Goal: Transaction & Acquisition: Purchase product/service

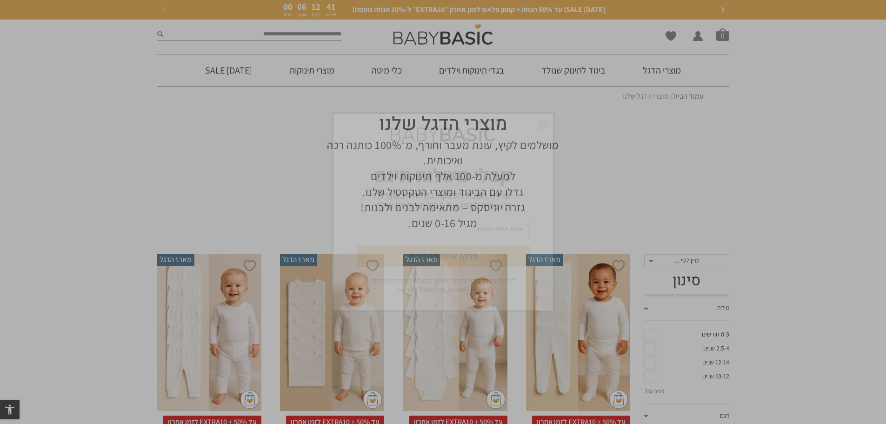
click at [542, 124] on img "סגור" at bounding box center [543, 124] width 11 height 11
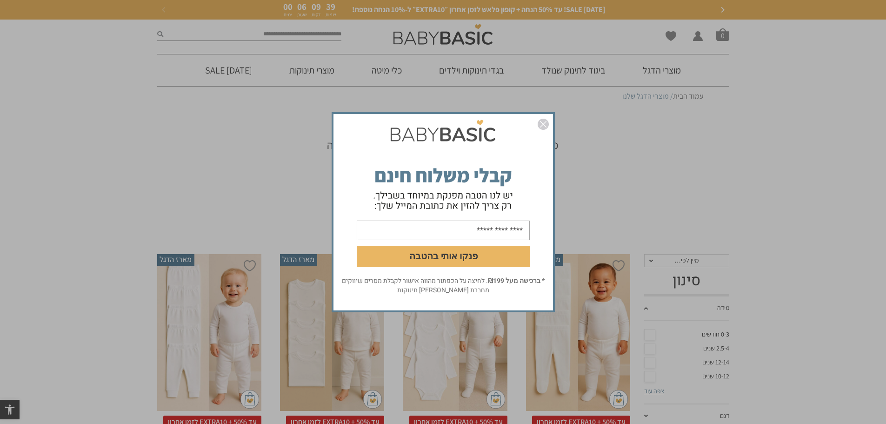
click at [546, 124] on img "סגור" at bounding box center [543, 124] width 11 height 11
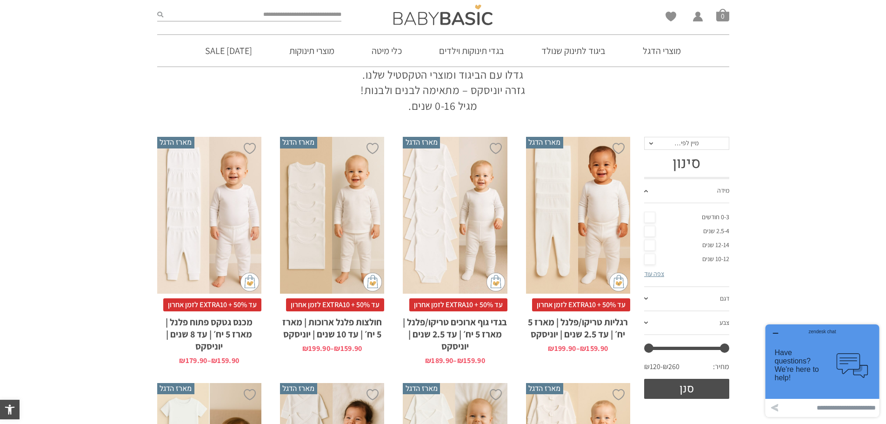
scroll to position [108, 0]
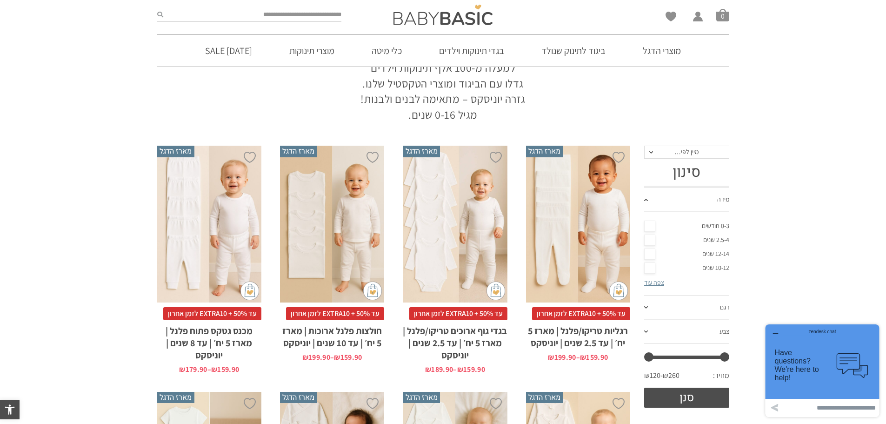
click at [461, 221] on div "x בחירת מידה 0-3m 3-6m 6-12m 12-18m 18-24m 24-30m בחירת סוג בד טריקו (עונת מעבר…" at bounding box center [455, 224] width 104 height 157
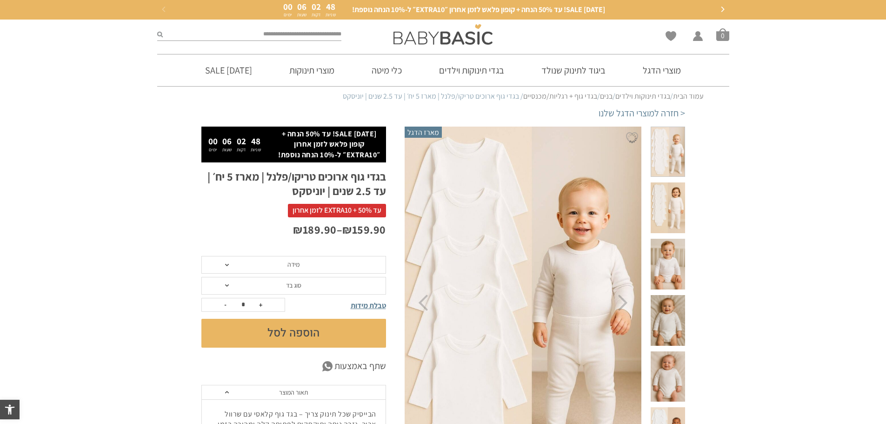
click at [677, 194] on span at bounding box center [668, 207] width 34 height 51
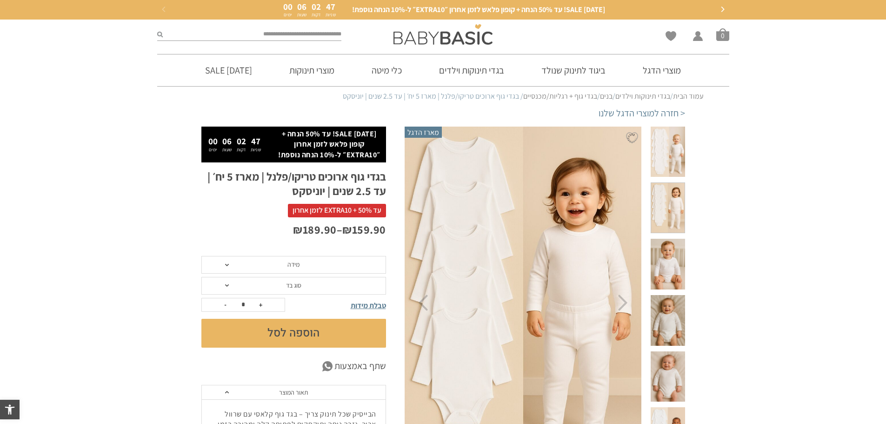
click at [671, 241] on span at bounding box center [668, 264] width 34 height 51
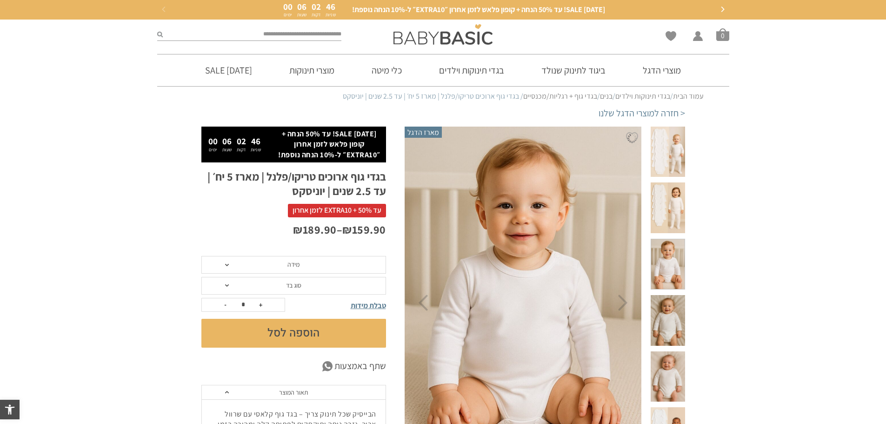
click at [670, 295] on span at bounding box center [668, 320] width 34 height 51
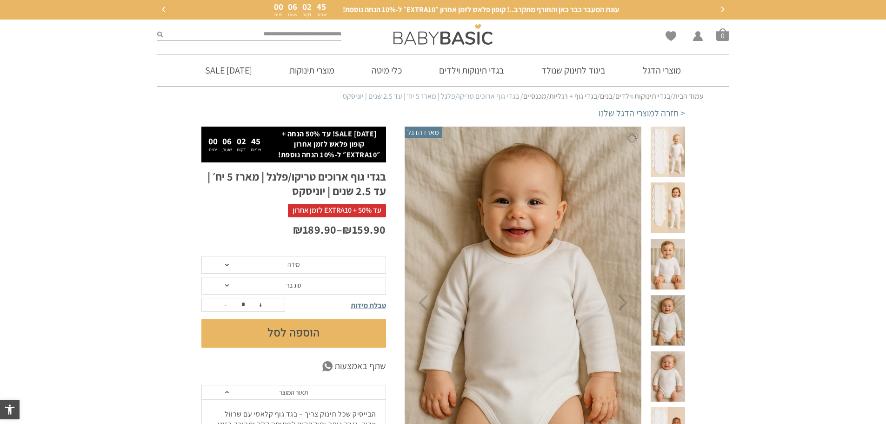
click at [671, 351] on span at bounding box center [668, 376] width 34 height 51
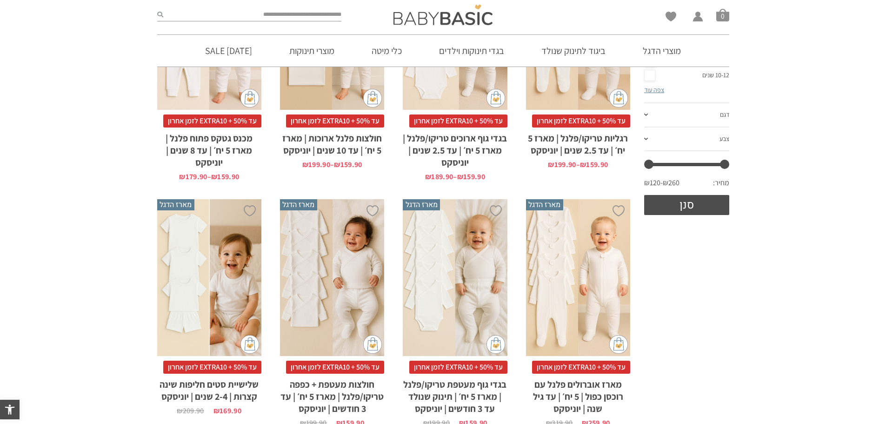
scroll to position [310, 0]
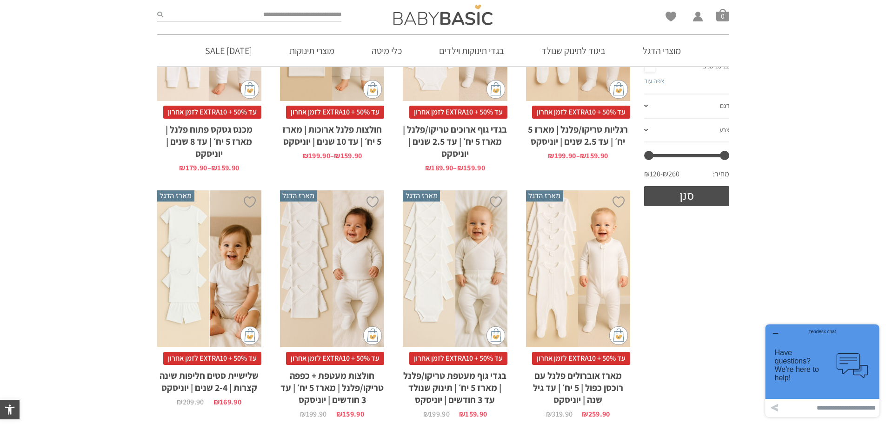
click at [473, 263] on div "x בחירת סוג בד טריקו (עונת מעבר/קיץ) פלנל (חורף)" at bounding box center [455, 268] width 104 height 157
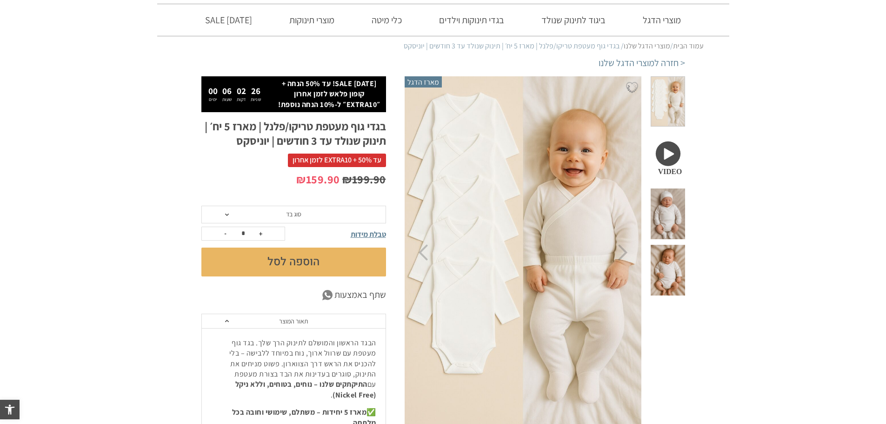
scroll to position [62, 0]
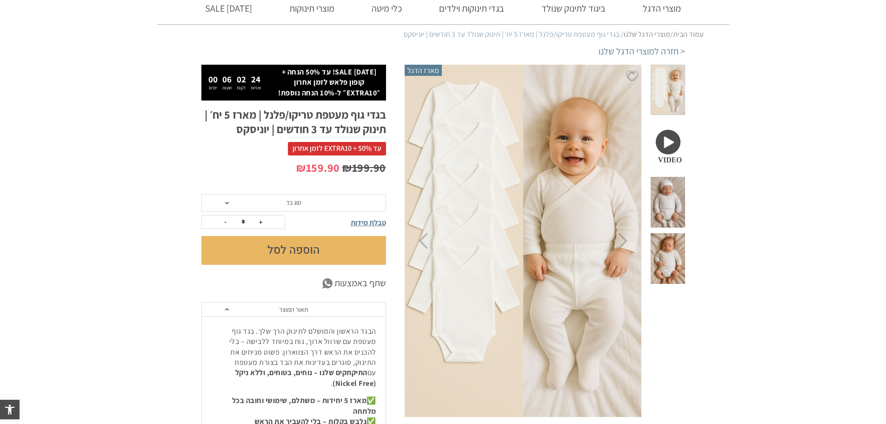
click at [675, 123] on span at bounding box center [668, 145] width 34 height 51
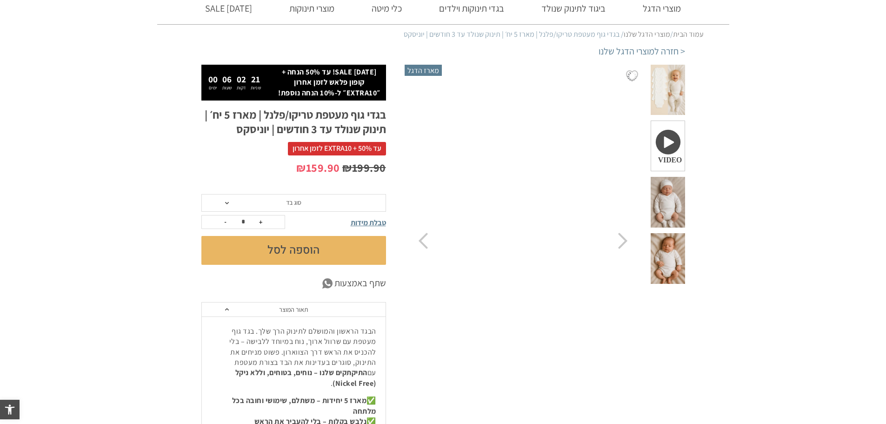
scroll to position [0, 0]
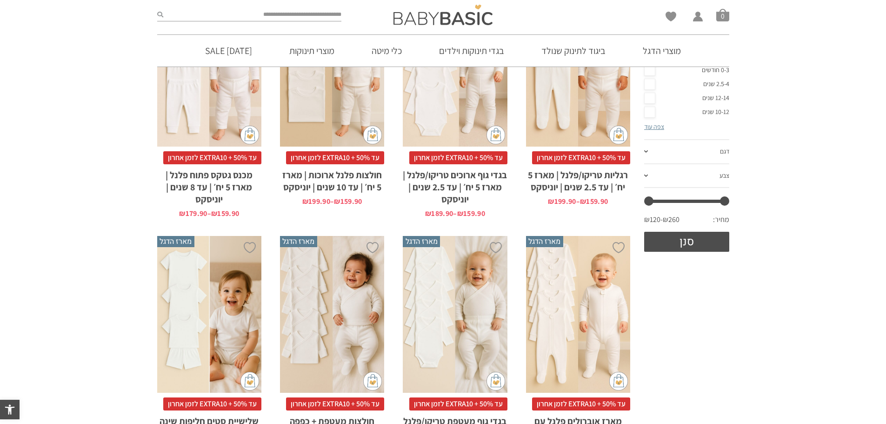
scroll to position [341, 0]
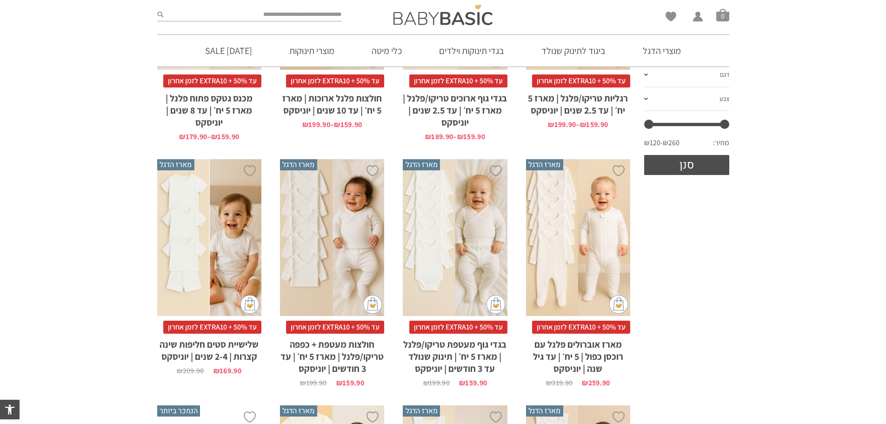
click at [338, 226] on div "x בחירת סוג בד טריקו (עונת מעבר/קיץ) פלנל (חורף)" at bounding box center [332, 237] width 104 height 157
